Goal: Task Accomplishment & Management: Manage account settings

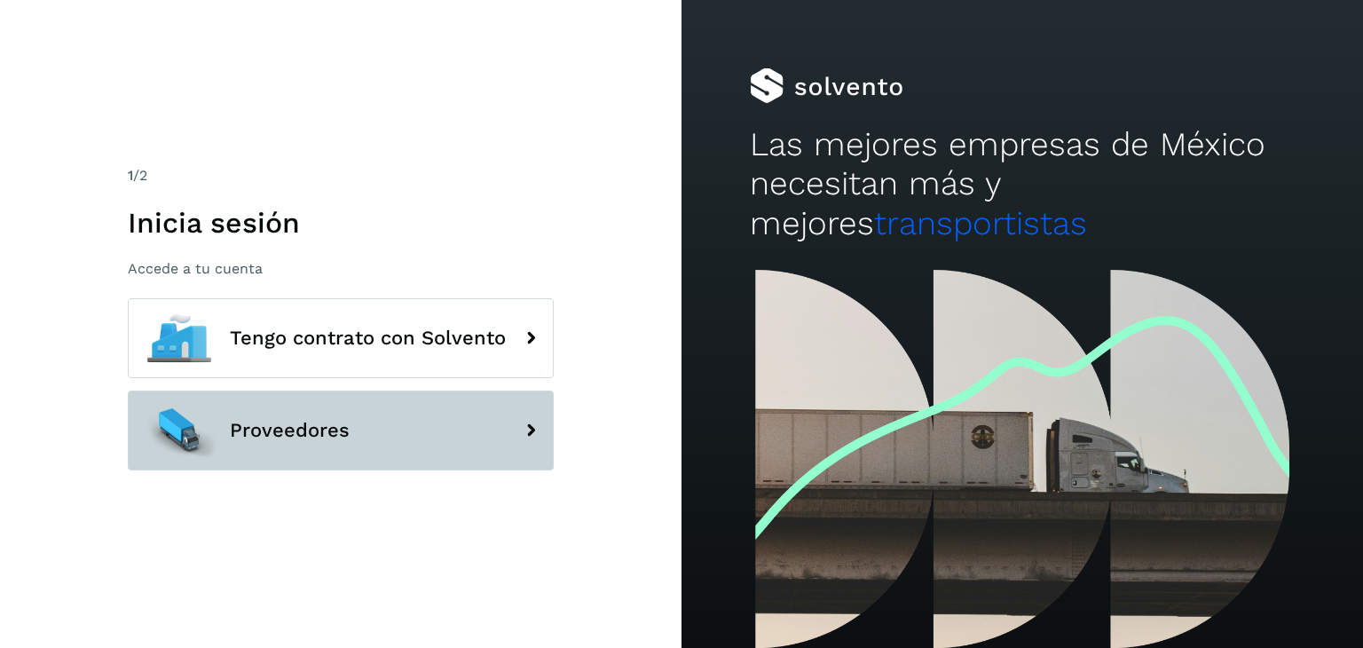
click at [197, 427] on div at bounding box center [179, 431] width 80 height 80
click at [202, 427] on div at bounding box center [179, 431] width 80 height 80
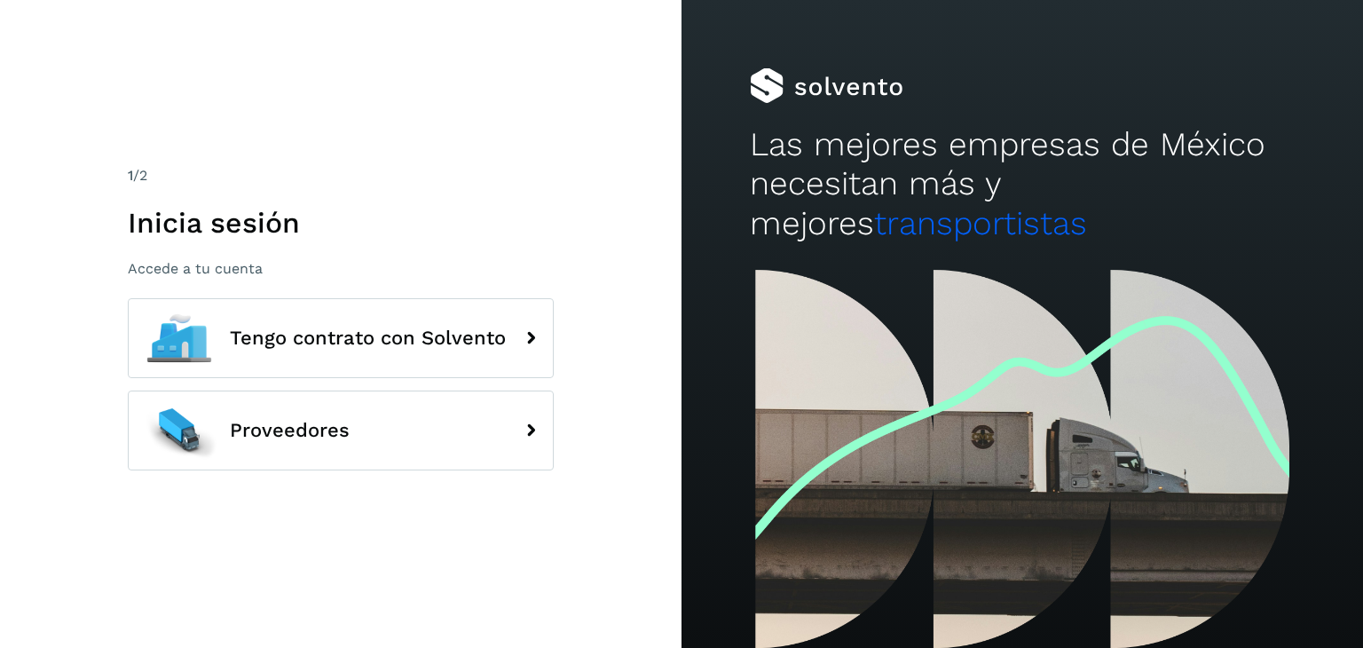
click at [526, 201] on div "1 /2 Inicia sesión Accede a tu cuenta" at bounding box center [341, 221] width 426 height 112
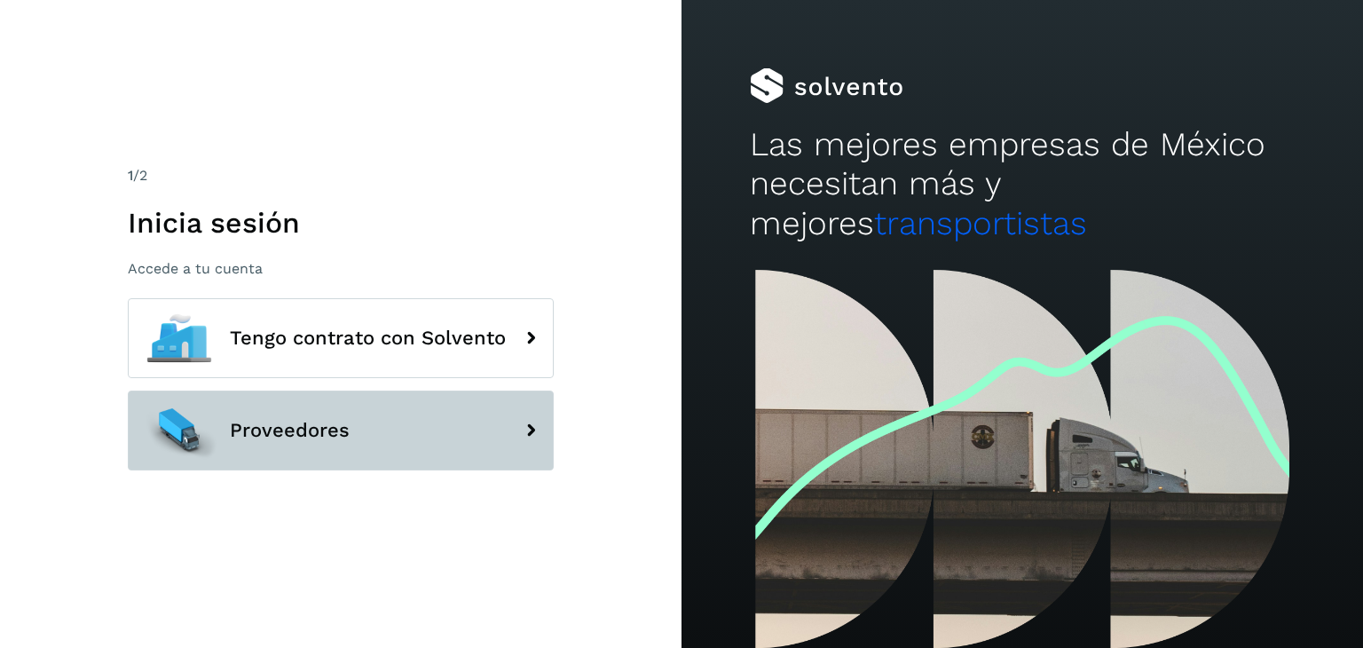
click at [386, 425] on button "Proveedores" at bounding box center [341, 431] width 426 height 80
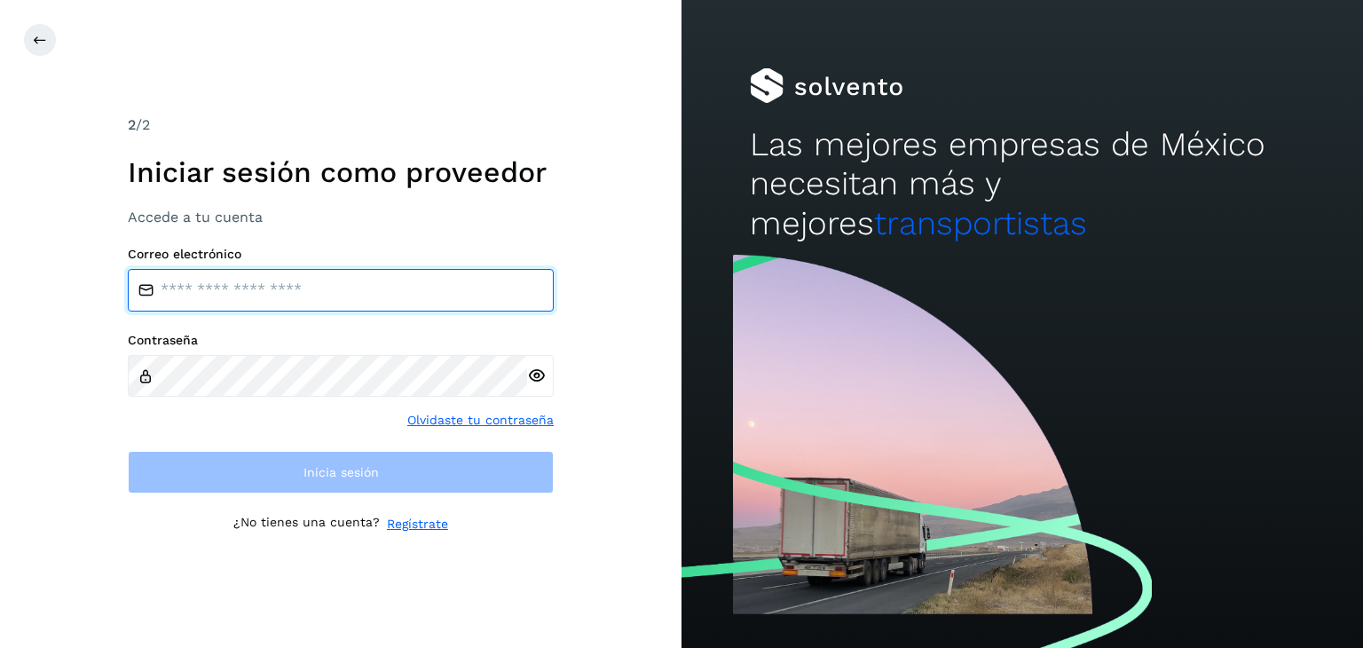
click at [257, 288] on input "email" at bounding box center [341, 290] width 426 height 43
type input "**********"
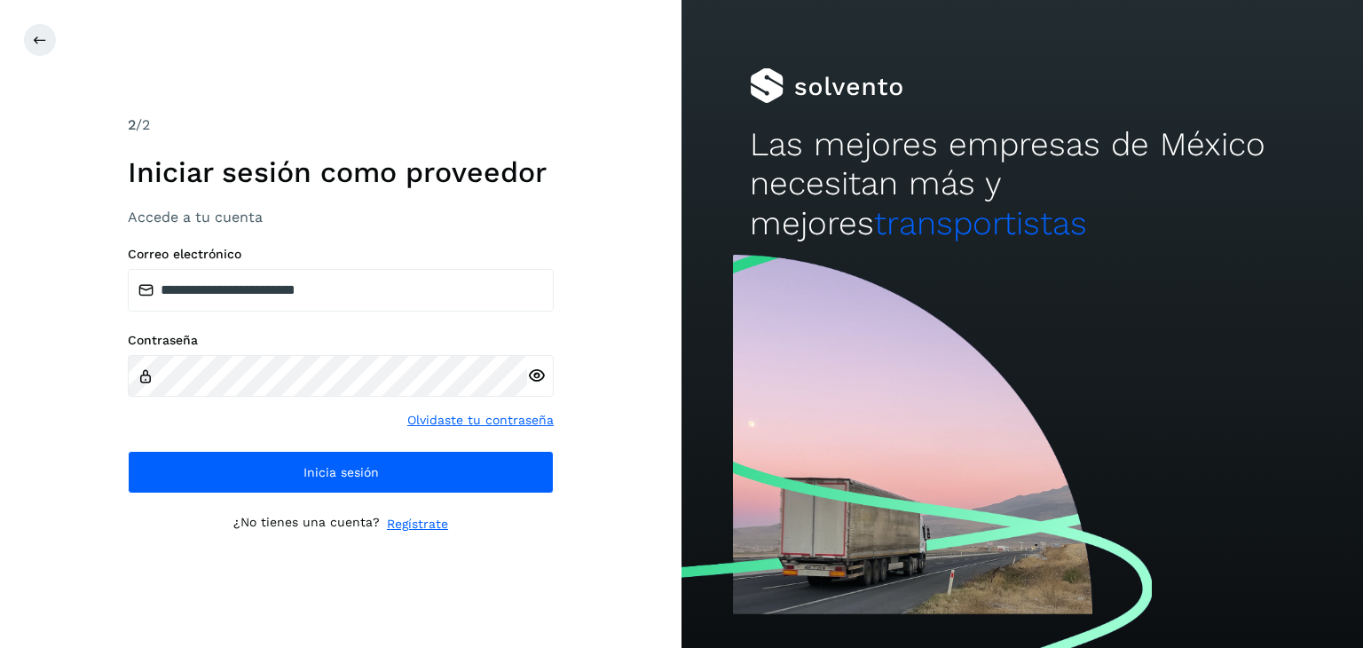
click at [533, 367] on icon at bounding box center [536, 376] width 19 height 19
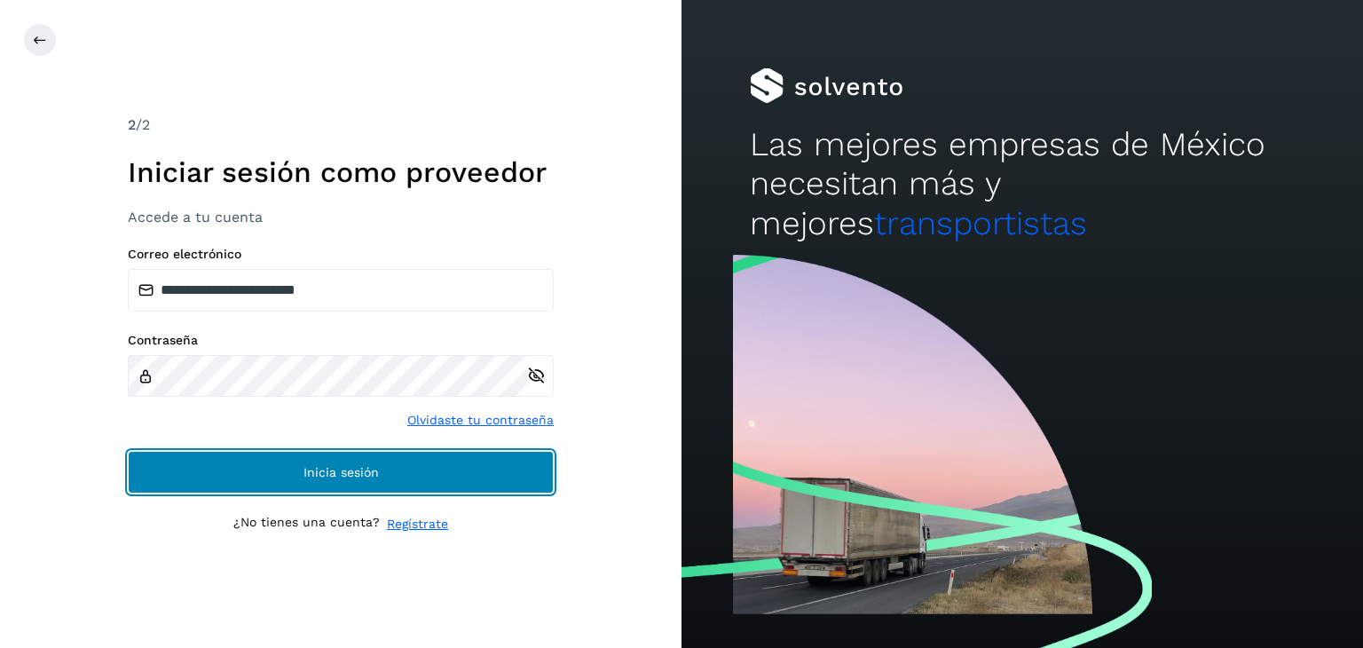
click at [359, 475] on span "Inicia sesión" at bounding box center [341, 472] width 75 height 12
click at [401, 472] on button "Inicia sesión" at bounding box center [341, 472] width 426 height 43
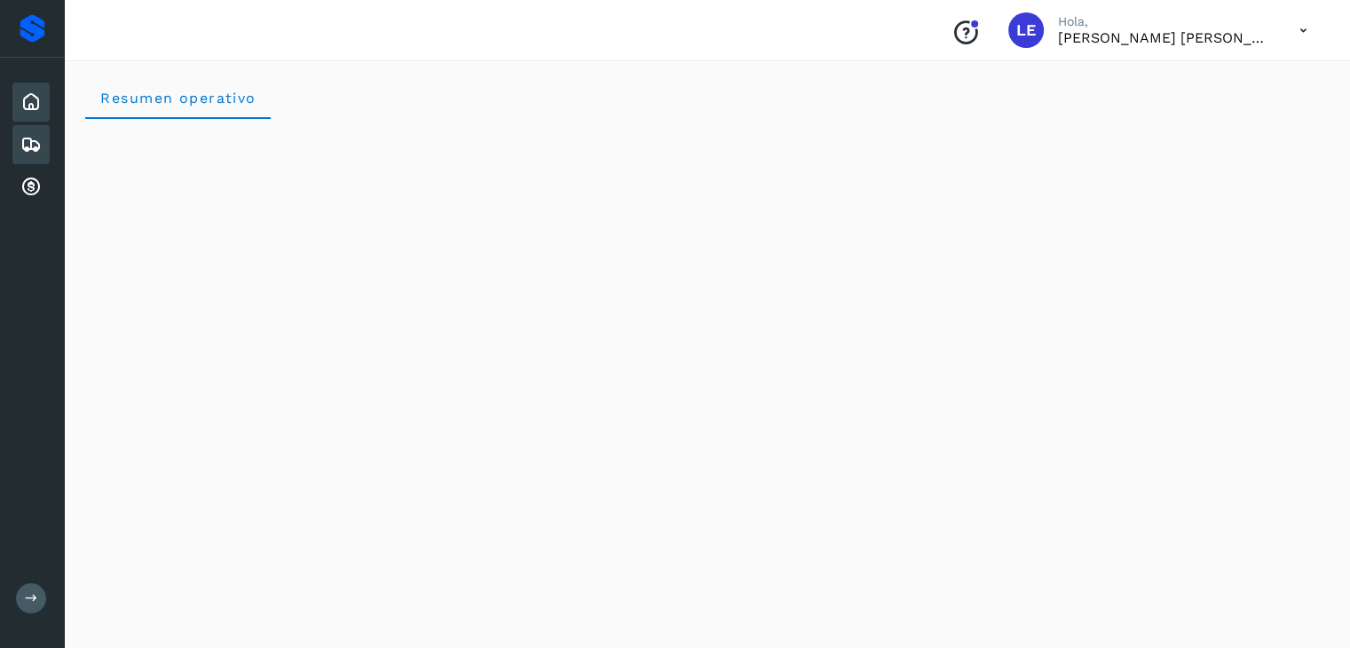
click at [41, 144] on icon at bounding box center [30, 144] width 21 height 21
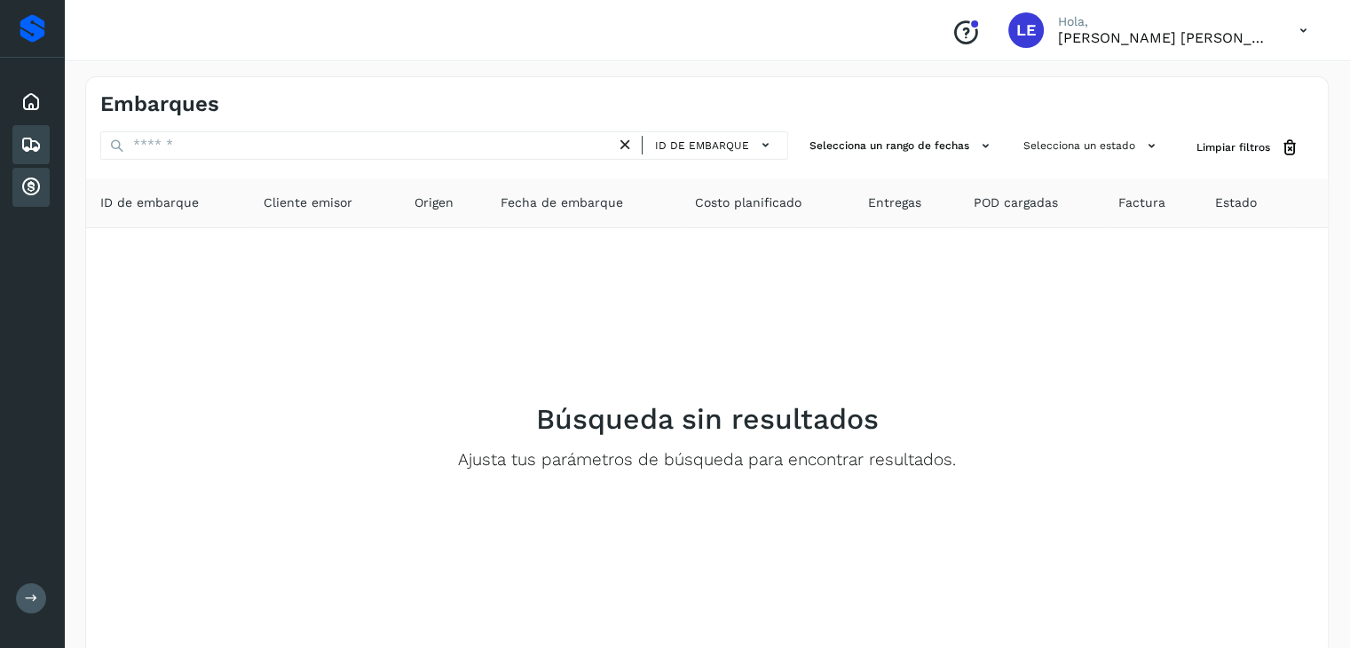
click at [36, 182] on icon at bounding box center [30, 187] width 21 height 21
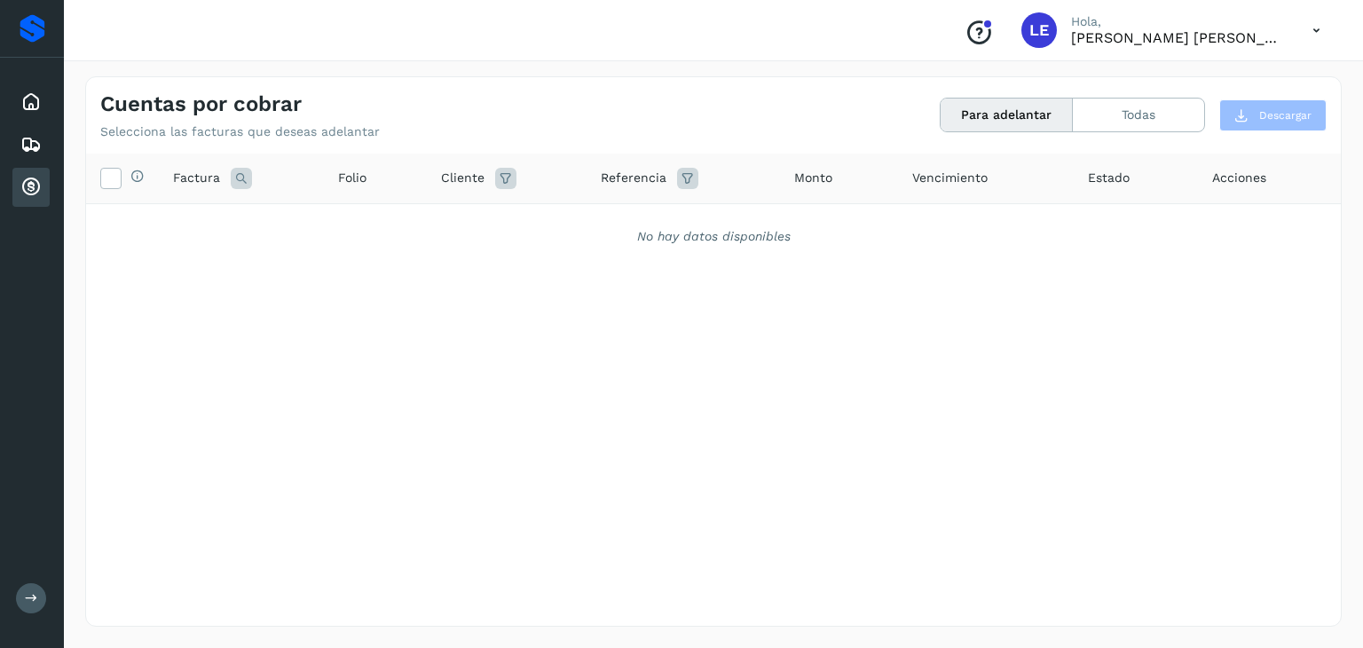
click at [1017, 112] on button "Para adelantar" at bounding box center [1007, 115] width 132 height 33
click at [1135, 112] on button "Todas" at bounding box center [1138, 115] width 131 height 33
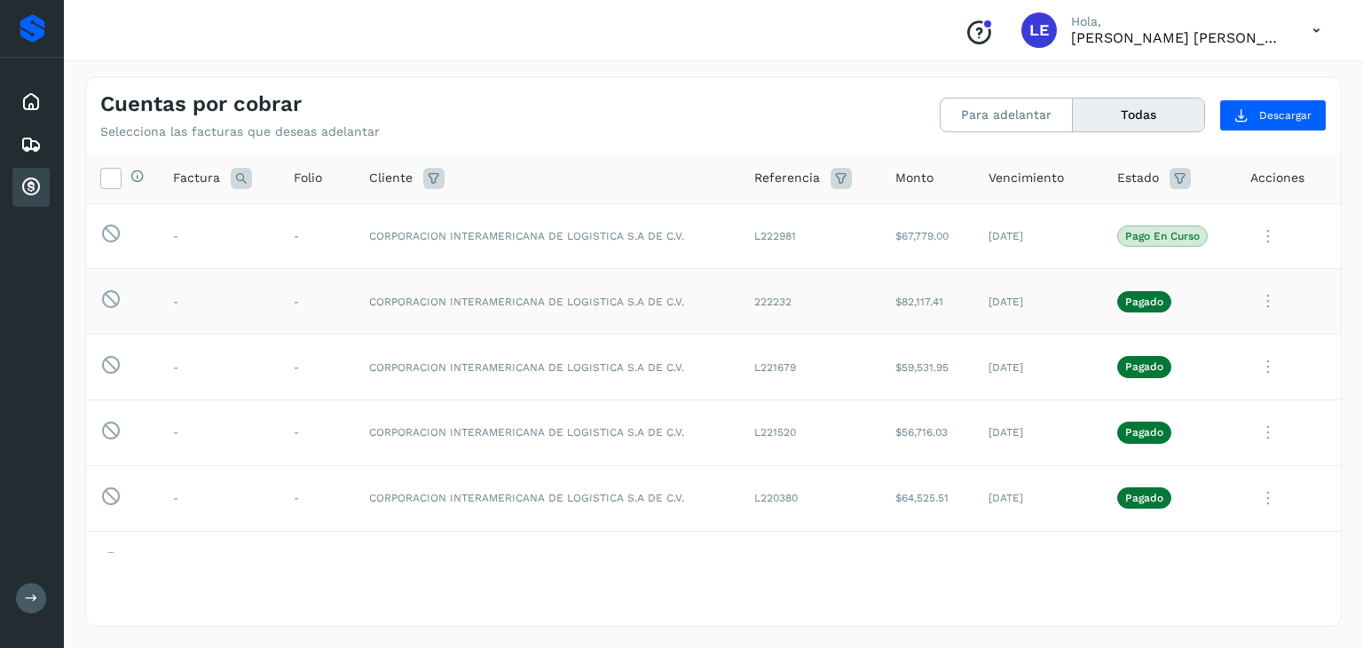
click at [1135, 305] on p "Pagado" at bounding box center [1145, 302] width 38 height 12
click at [760, 300] on td "222232" at bounding box center [810, 302] width 141 height 66
click at [1126, 299] on p "Pagado" at bounding box center [1145, 302] width 38 height 12
click at [1256, 306] on icon at bounding box center [1269, 301] width 36 height 36
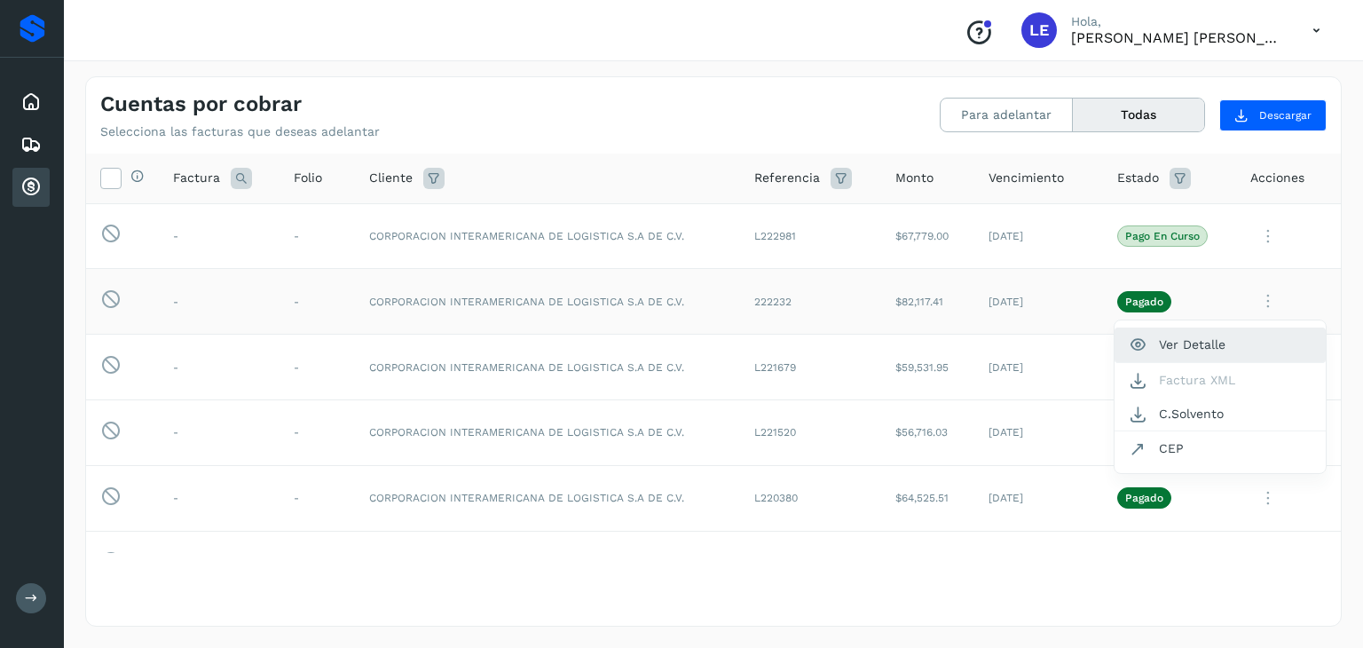
click at [1180, 344] on button "Ver Detalle" at bounding box center [1220, 345] width 211 height 35
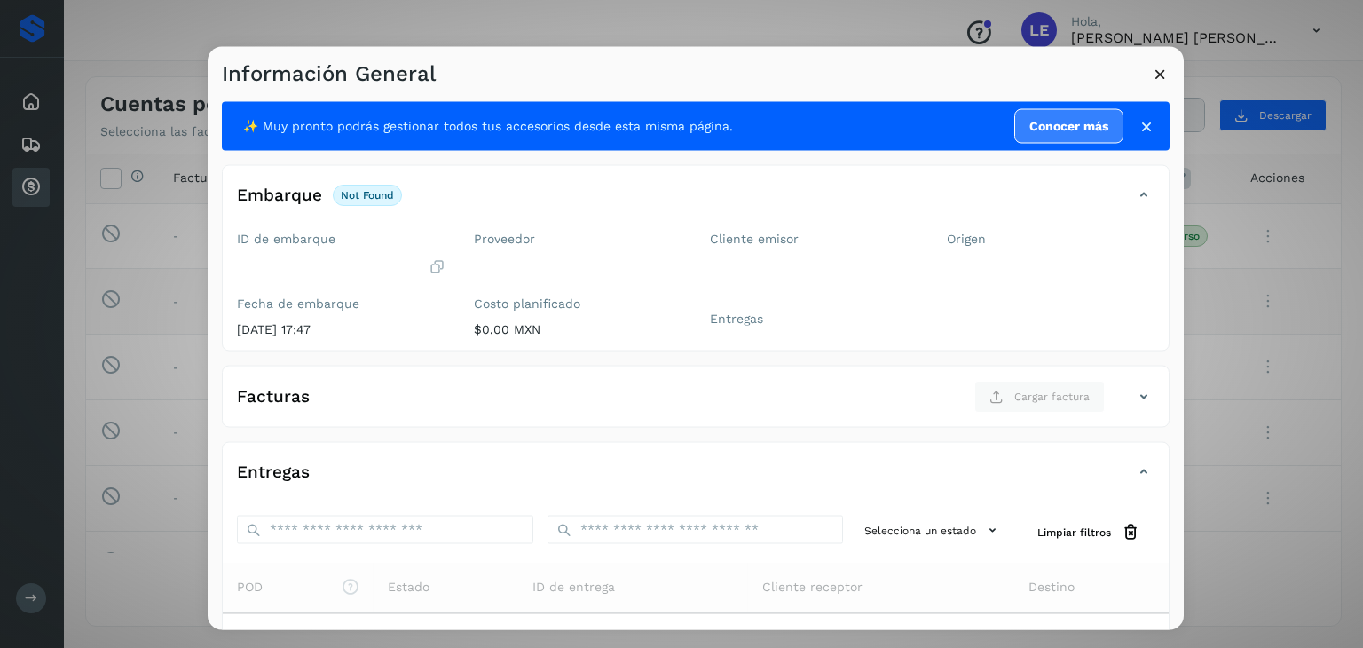
click at [1157, 72] on icon at bounding box center [1160, 74] width 19 height 19
